Goal: Task Accomplishment & Management: Complete application form

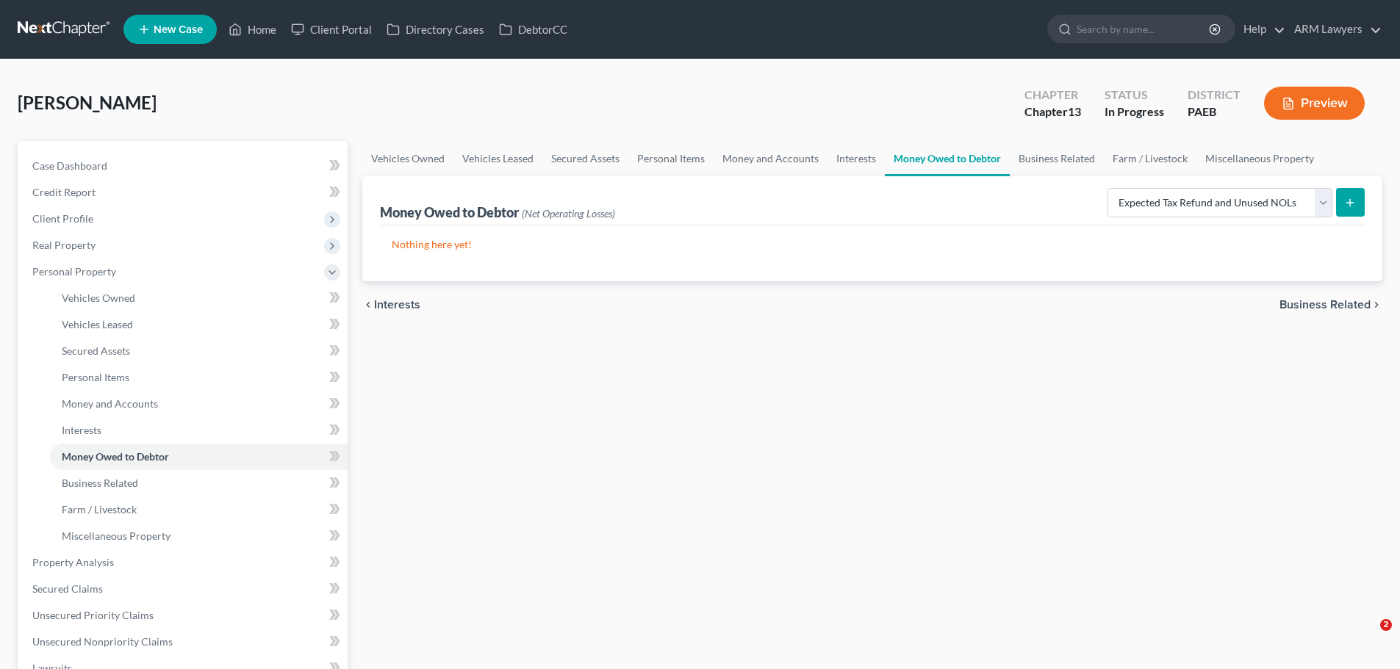
select select "expected_tax_refund"
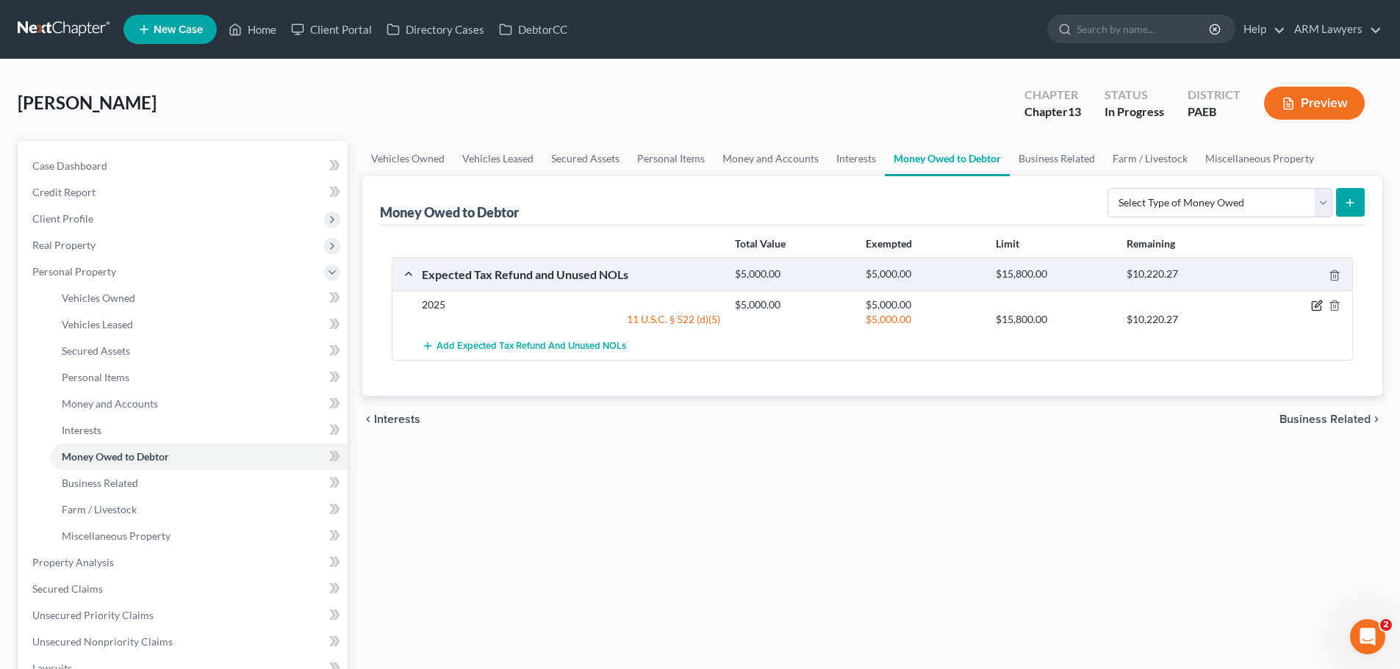
click at [1314, 301] on icon "button" at bounding box center [1317, 306] width 12 height 12
select select "0"
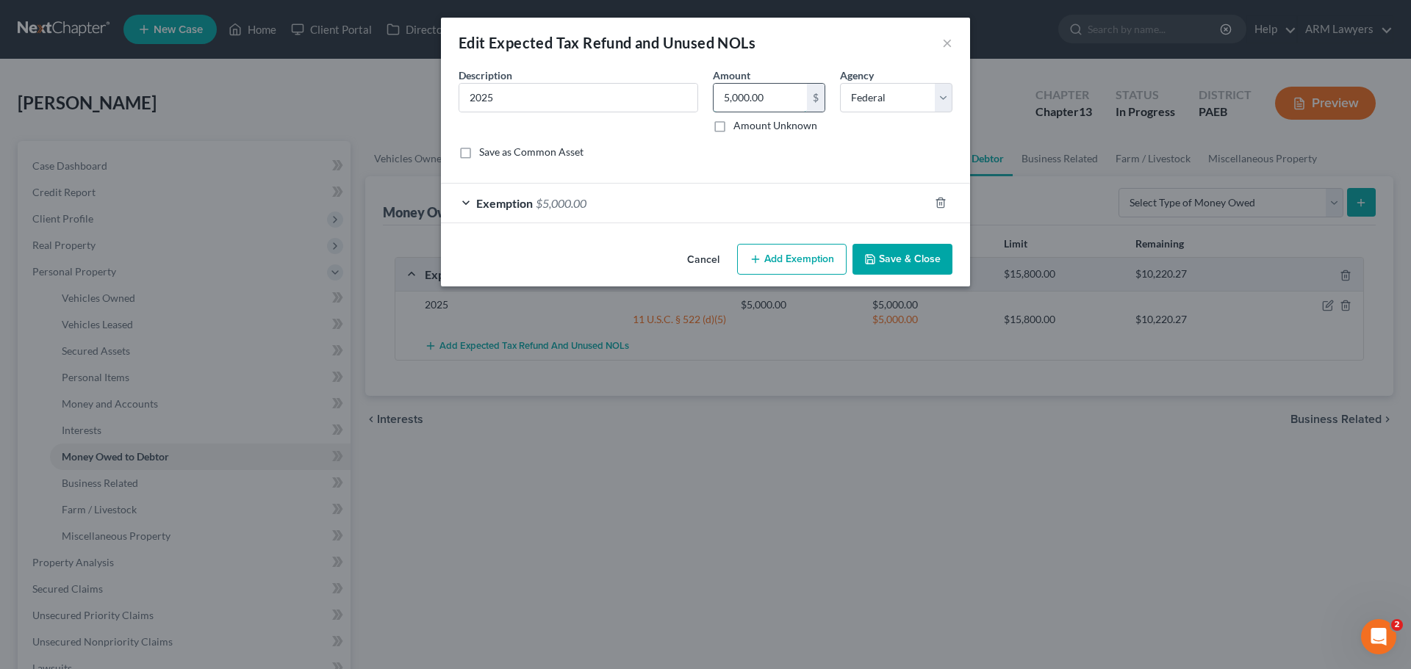
click at [737, 98] on input "5,000.00" at bounding box center [759, 98] width 93 height 28
click at [738, 93] on input "5,000.00" at bounding box center [759, 98] width 93 height 28
click at [741, 94] on input "5,000.00" at bounding box center [759, 98] width 93 height 28
type input "5,700"
click at [501, 208] on span "Exemption" at bounding box center [504, 203] width 57 height 14
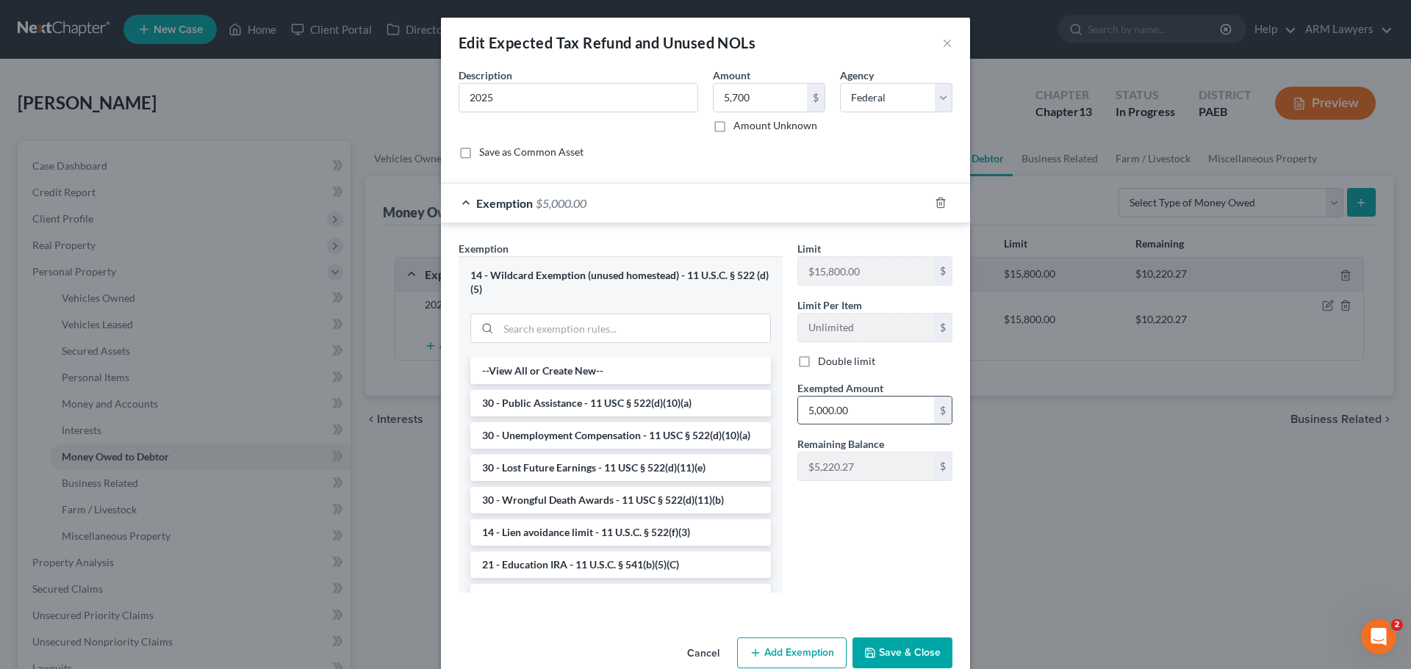
click at [818, 412] on input "5,000.00" at bounding box center [866, 411] width 136 height 28
click at [817, 411] on input "5,000.00" at bounding box center [866, 411] width 136 height 28
type input "5,700"
click at [907, 642] on button "Save & Close" at bounding box center [902, 653] width 100 height 31
